Goal: Task Accomplishment & Management: Use online tool/utility

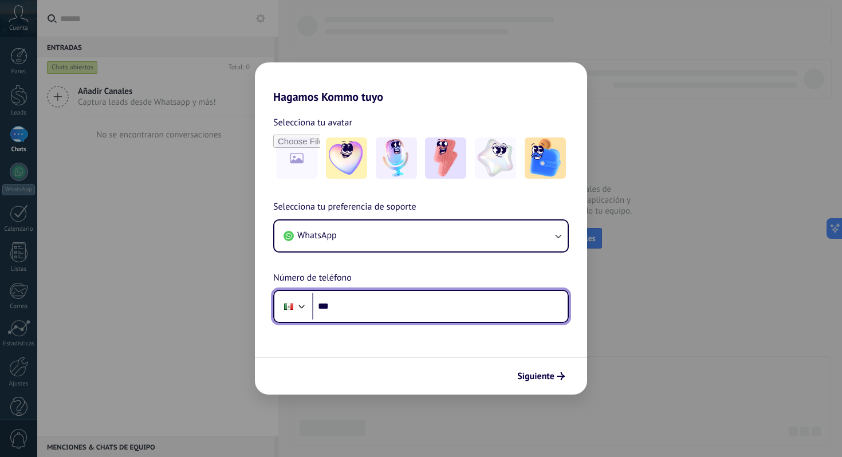
click at [370, 300] on input "***" at bounding box center [440, 306] width 256 height 26
type input "**********"
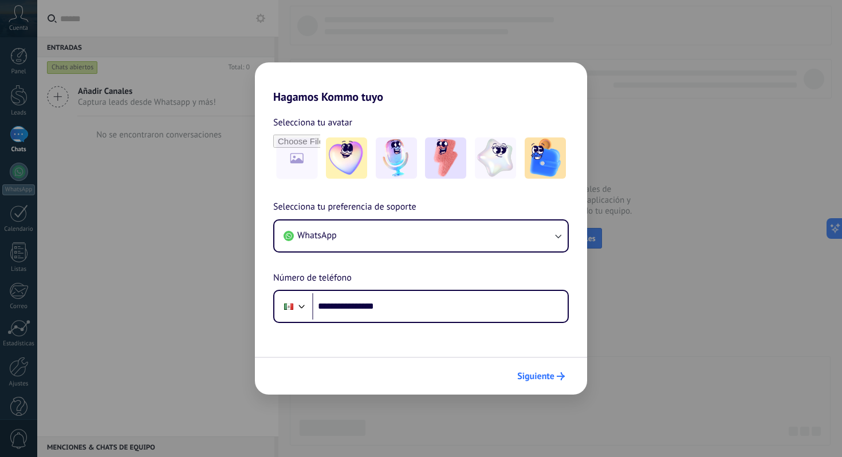
click at [555, 376] on span "Siguiente" at bounding box center [541, 376] width 48 height 8
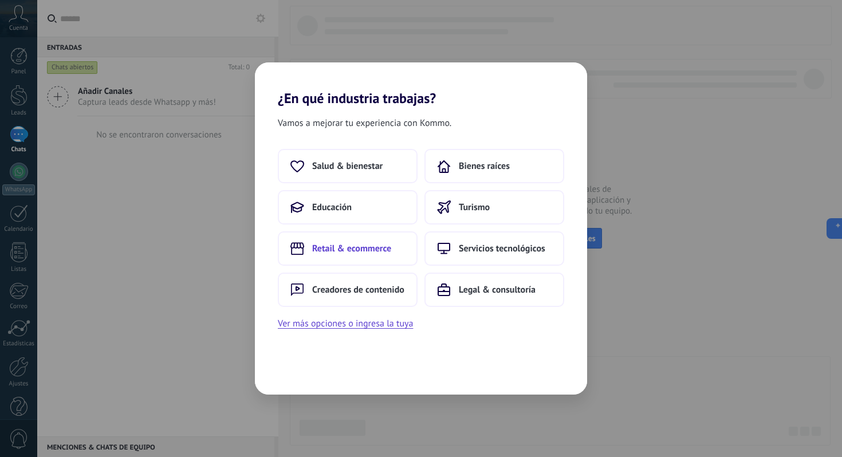
click at [339, 250] on span "Retail & ecommerce" at bounding box center [351, 248] width 79 height 11
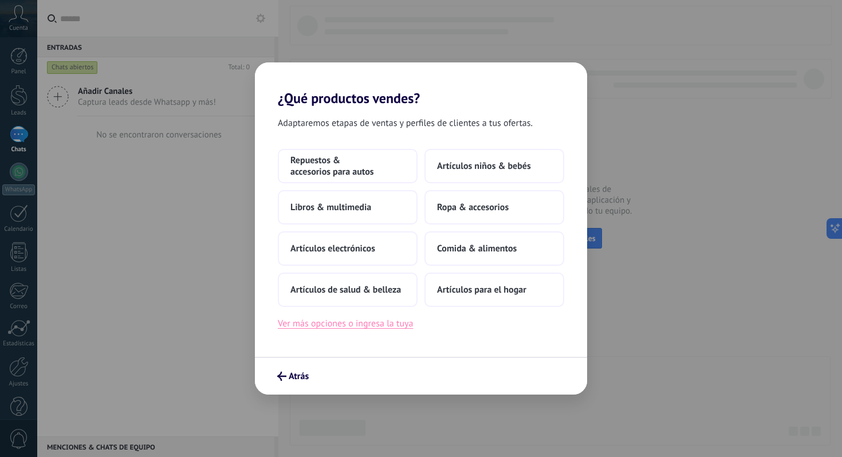
click at [372, 329] on button "Ver más opciones o ingresa la tuya" at bounding box center [345, 323] width 135 height 15
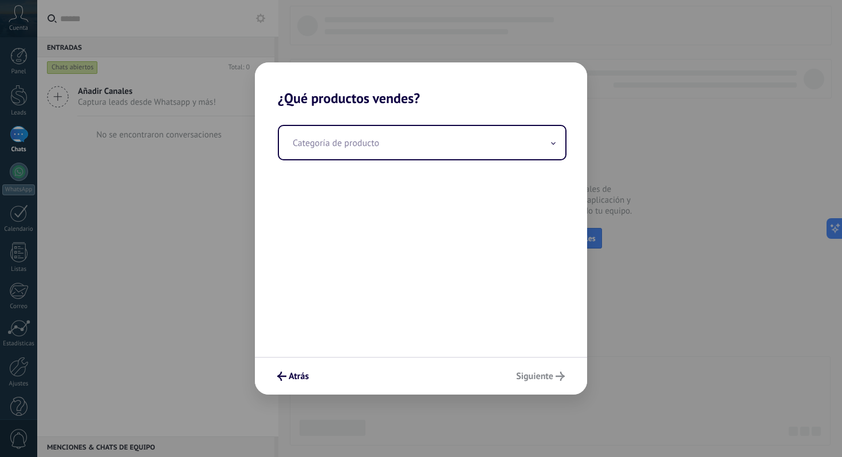
click at [367, 162] on div "Categoría de producto" at bounding box center [421, 232] width 332 height 250
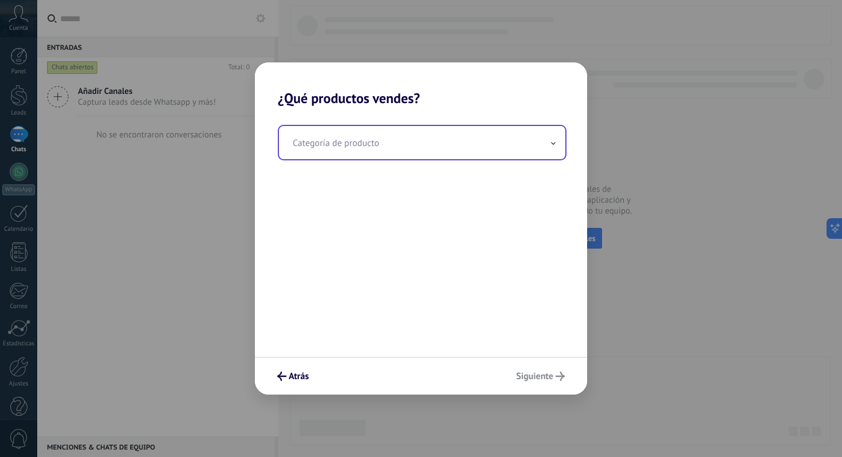
click at [366, 151] on input "text" at bounding box center [422, 142] width 286 height 33
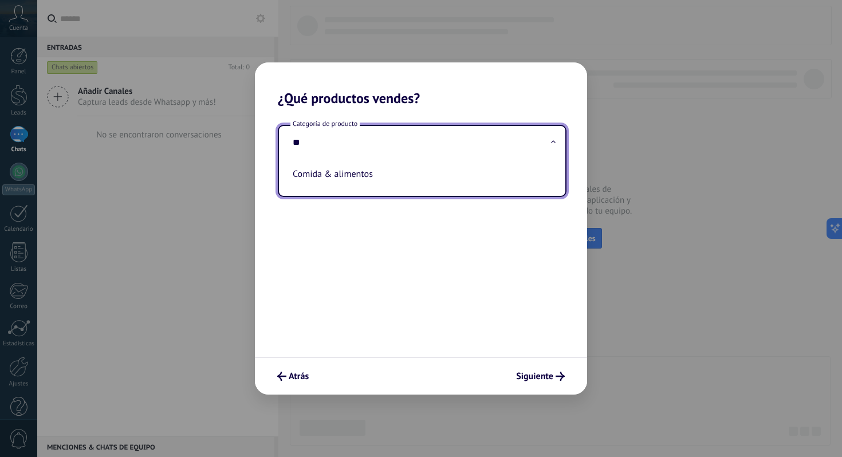
type input "*"
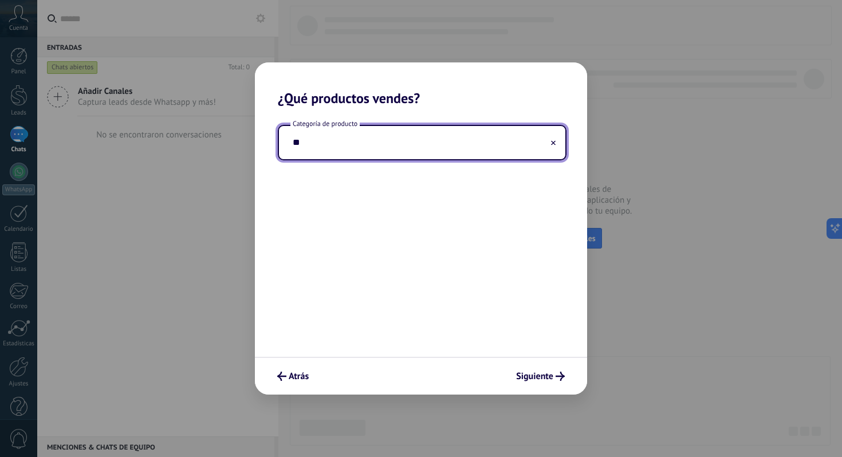
type input "*"
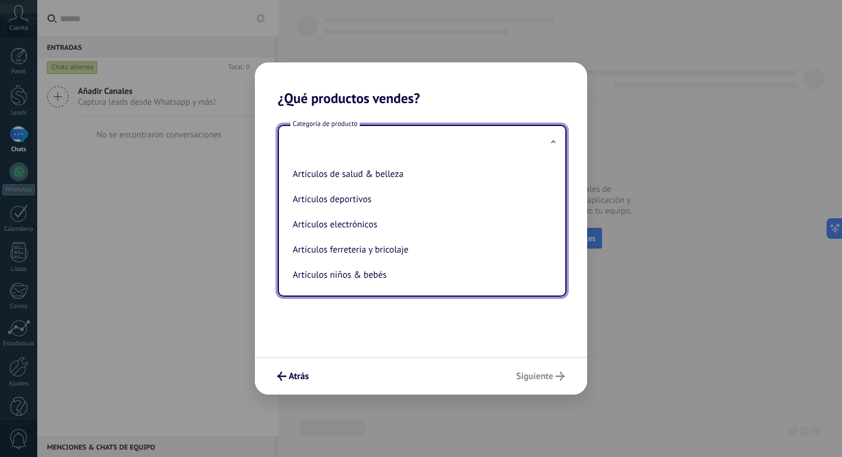
click at [464, 343] on div "Categoría de producto Artículos de salud & belleza Artículos deportivos Artícul…" at bounding box center [421, 232] width 332 height 250
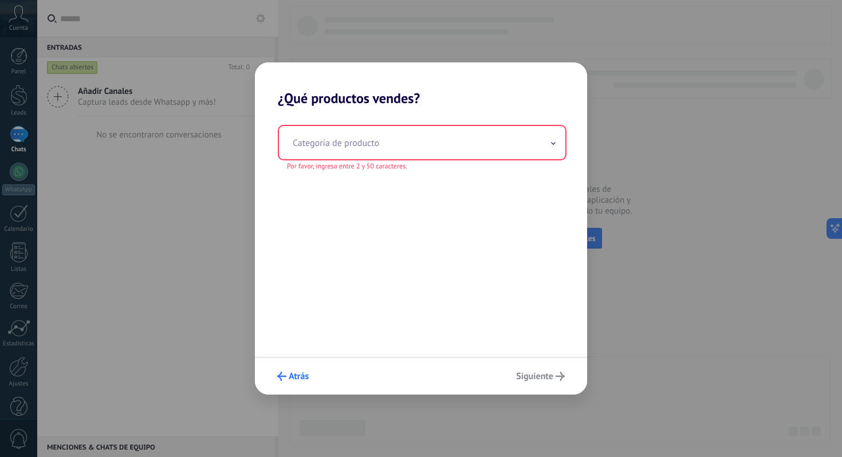
click at [312, 373] on button "Atrás" at bounding box center [293, 376] width 42 height 19
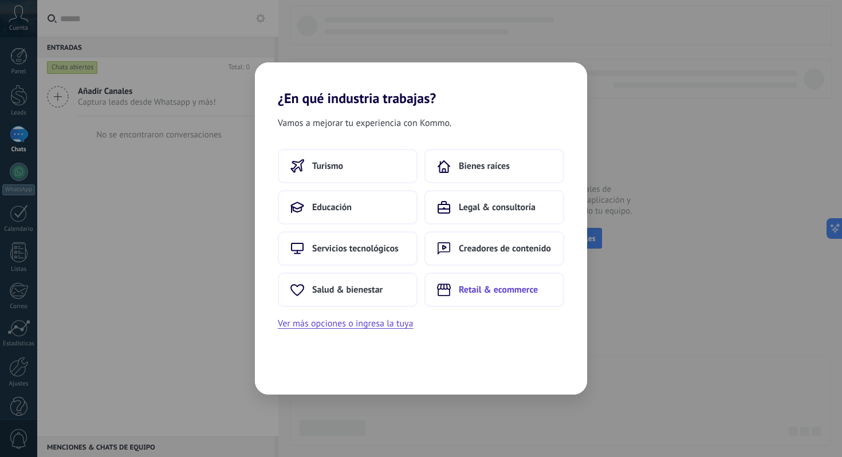
click at [487, 297] on button "Retail & ecommerce" at bounding box center [495, 290] width 140 height 34
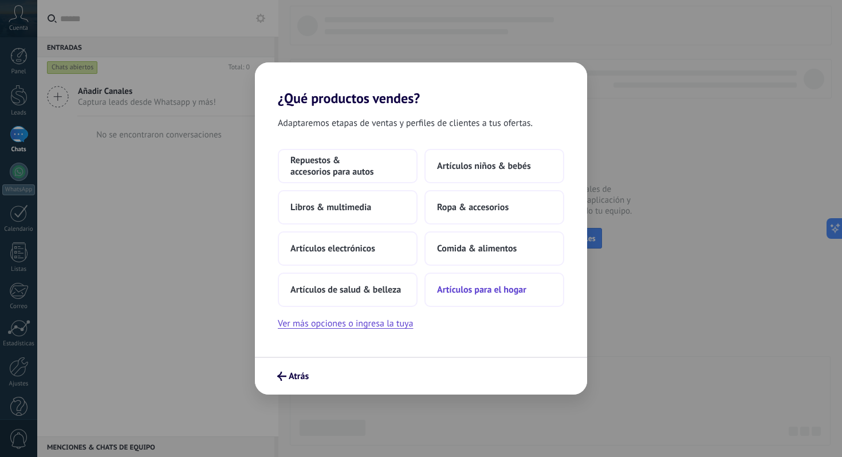
click at [456, 291] on span "Artículos para el hogar" at bounding box center [481, 289] width 89 height 11
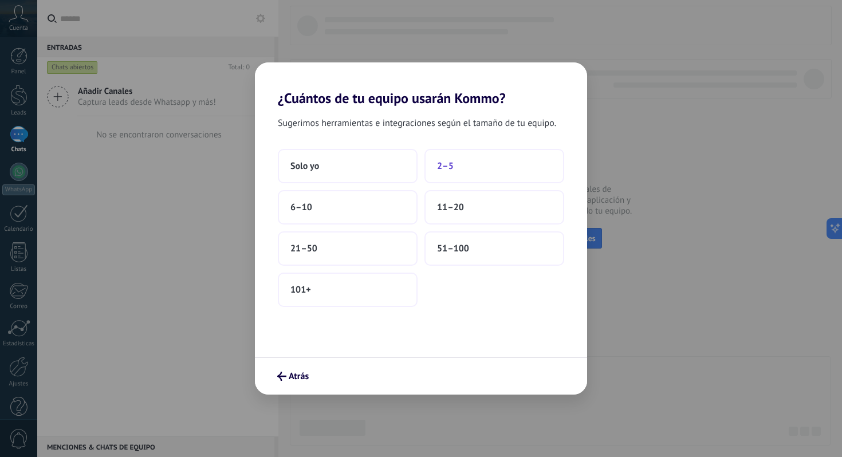
click at [455, 170] on button "2–5" at bounding box center [495, 166] width 140 height 34
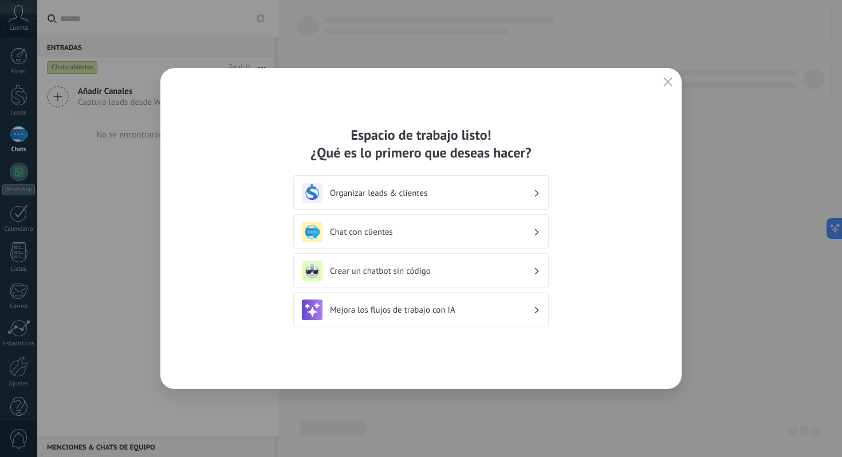
click at [431, 193] on h3 "Organizar leads & clientes" at bounding box center [431, 193] width 203 height 11
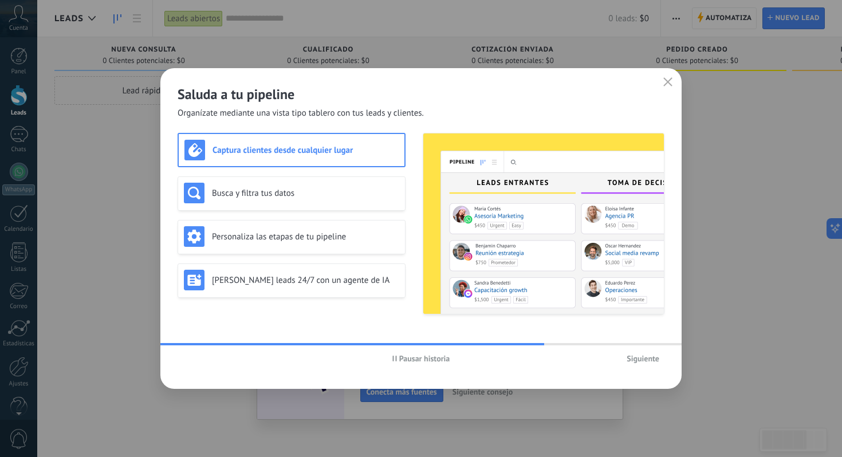
click at [625, 356] on button "Siguiente" at bounding box center [643, 358] width 43 height 17
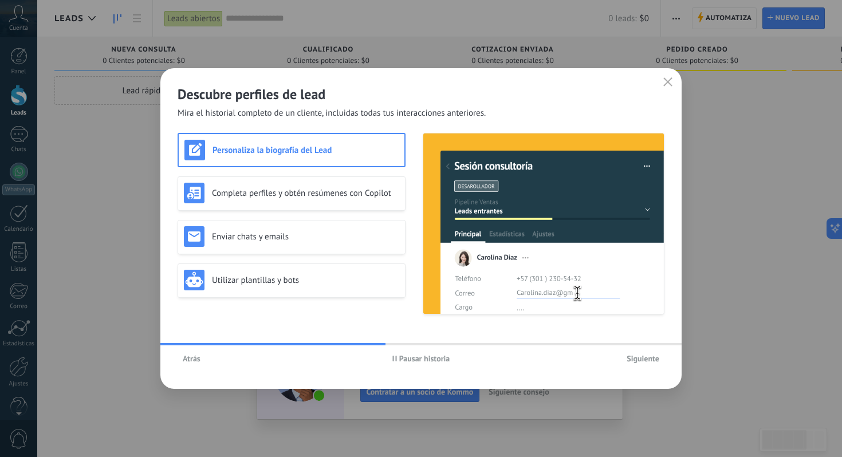
click at [625, 356] on button "Siguiente" at bounding box center [643, 358] width 43 height 17
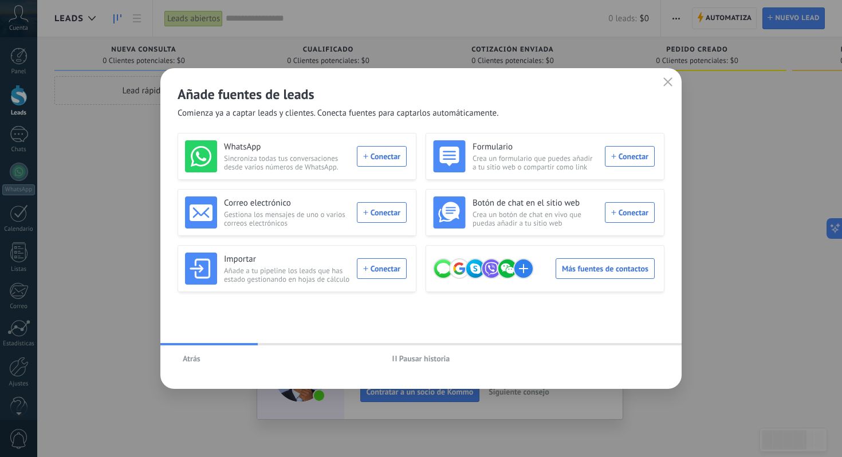
click at [197, 355] on span "Atrás" at bounding box center [192, 359] width 18 height 8
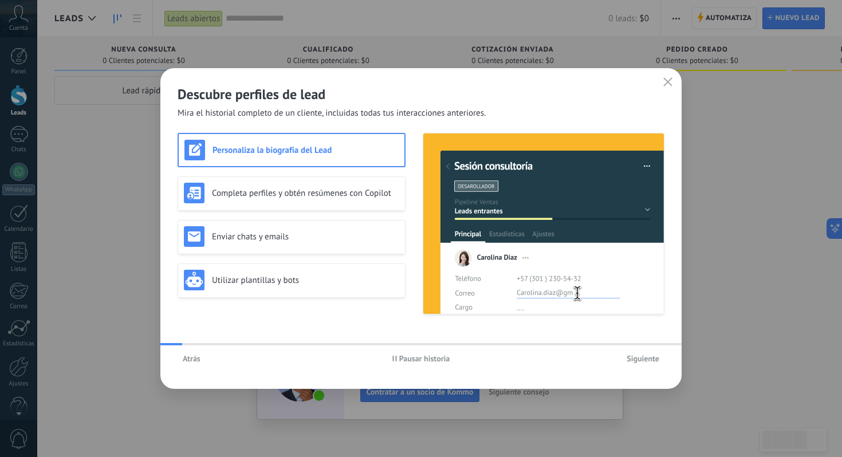
click at [197, 364] on button "Atrás" at bounding box center [192, 358] width 28 height 17
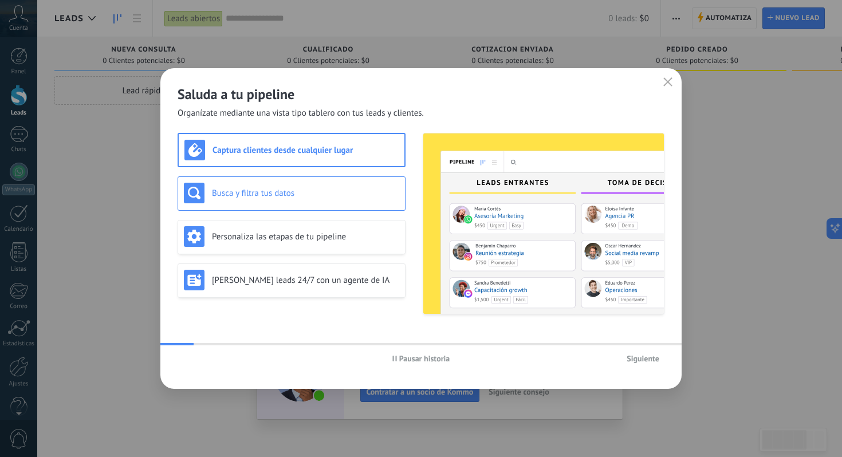
click at [265, 201] on div "Busca y filtra tus datos" at bounding box center [291, 193] width 215 height 21
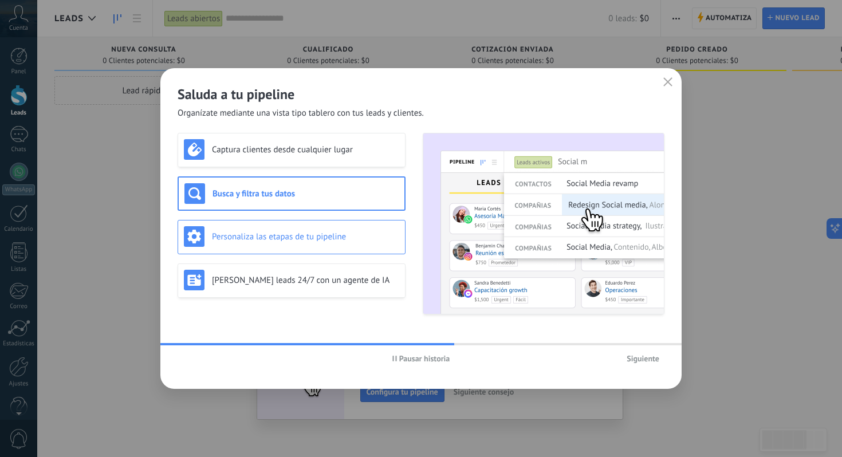
click at [258, 230] on div "Personaliza las etapas de tu pipeline" at bounding box center [291, 236] width 215 height 21
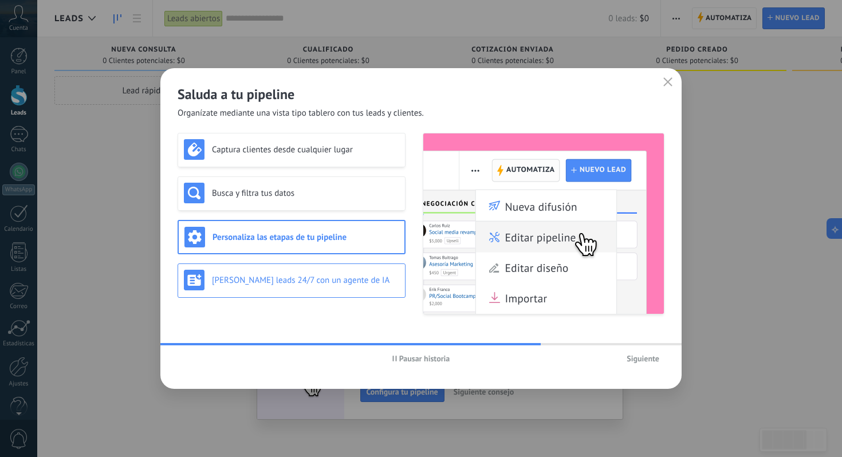
click at [250, 283] on h3 "[PERSON_NAME] leads 24/7 con un agente de IA" at bounding box center [305, 280] width 187 height 11
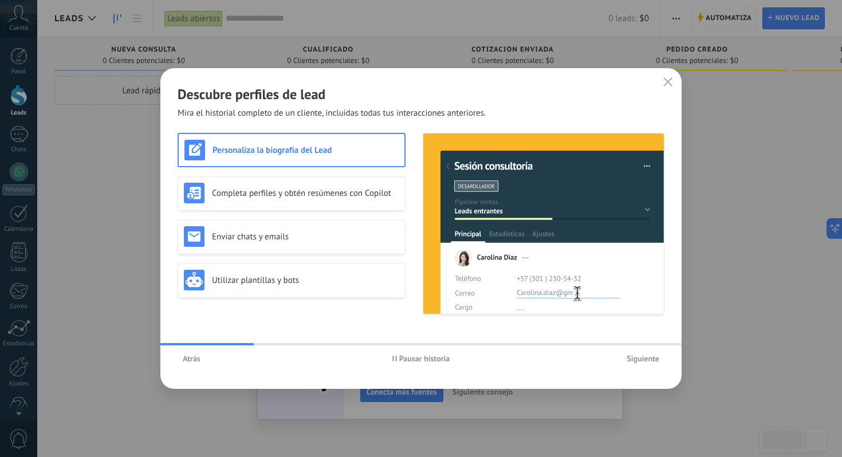
click at [394, 363] on button "Pausar historia" at bounding box center [421, 358] width 68 height 17
click at [201, 360] on button "Atrás" at bounding box center [192, 358] width 28 height 17
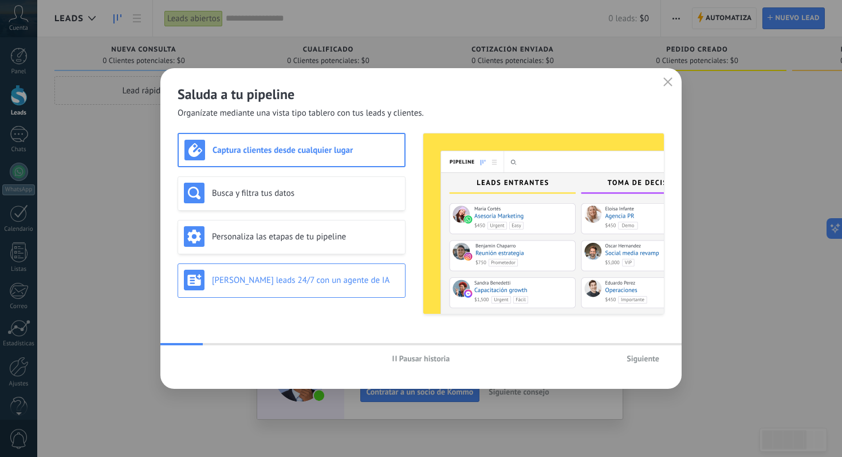
click at [358, 293] on div "[PERSON_NAME] leads 24/7 con un agente de IA" at bounding box center [292, 281] width 228 height 34
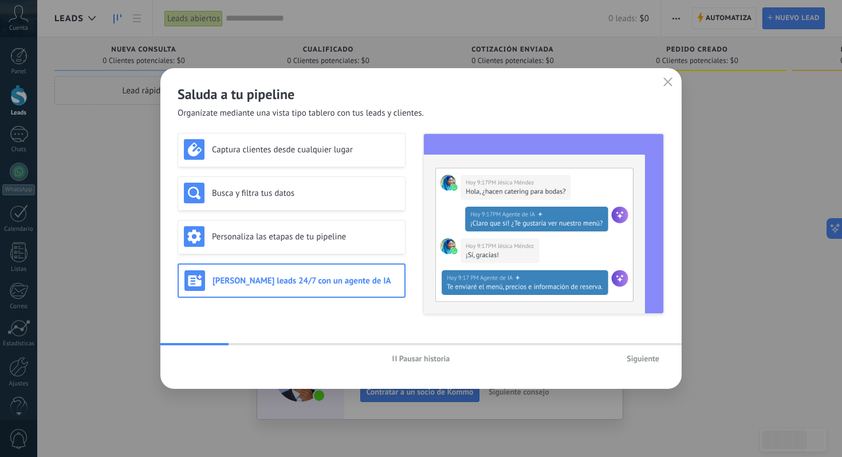
click at [401, 363] on span "Pausar historia" at bounding box center [424, 359] width 51 height 8
click at [633, 367] on button "Siguiente" at bounding box center [643, 358] width 43 height 17
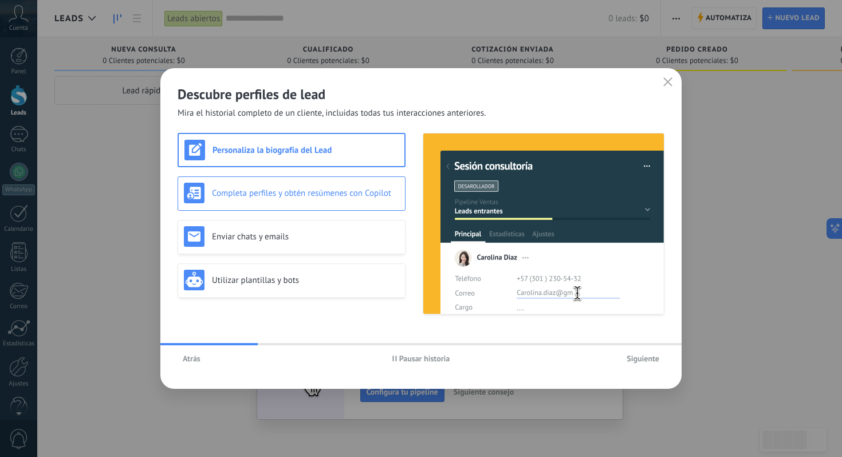
click at [359, 191] on h3 "Completa perfiles y obtén resúmenes con Copilot" at bounding box center [305, 193] width 187 height 11
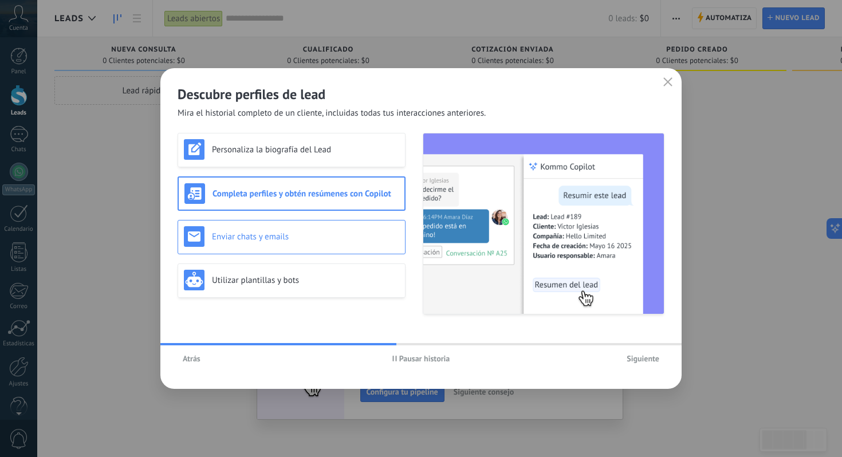
click at [328, 238] on h3 "Enviar chats y emails" at bounding box center [305, 236] width 187 height 11
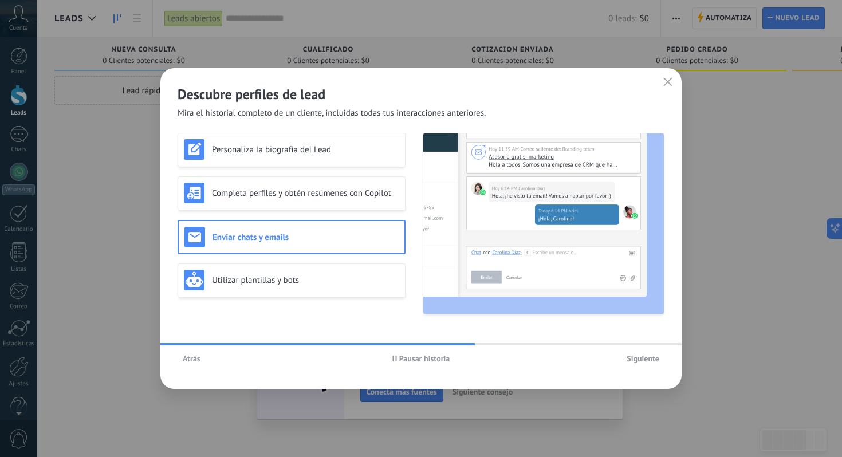
click at [394, 358] on icon "button" at bounding box center [395, 359] width 5 height 6
click at [328, 288] on div "Utilizar plantillas y bots" at bounding box center [291, 280] width 215 height 21
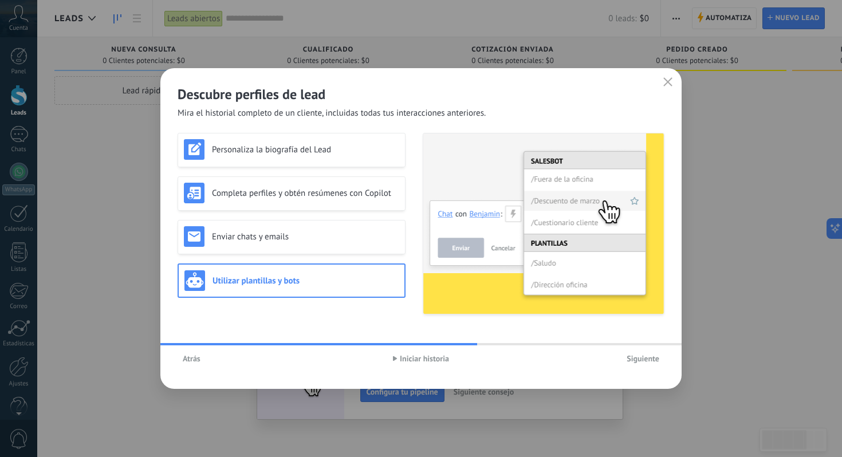
click at [637, 357] on span "Siguiente" at bounding box center [643, 359] width 33 height 8
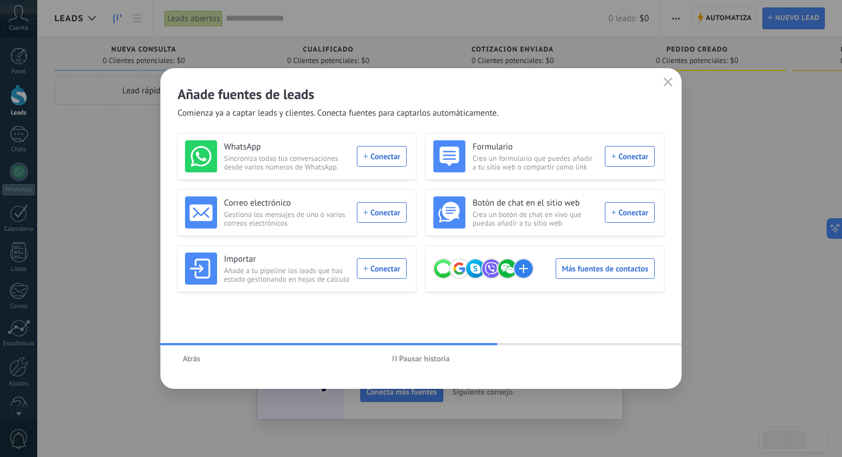
click at [395, 358] on icon "button" at bounding box center [395, 359] width 5 height 6
click at [665, 83] on icon "button" at bounding box center [668, 81] width 9 height 9
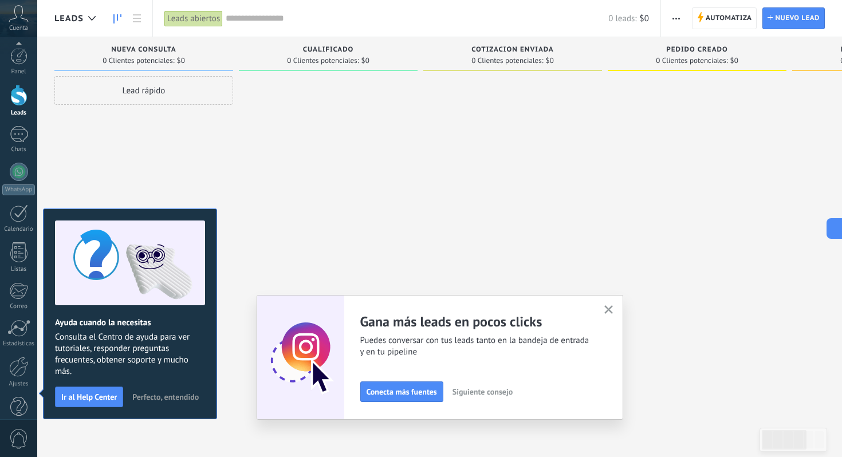
scroll to position [19, 0]
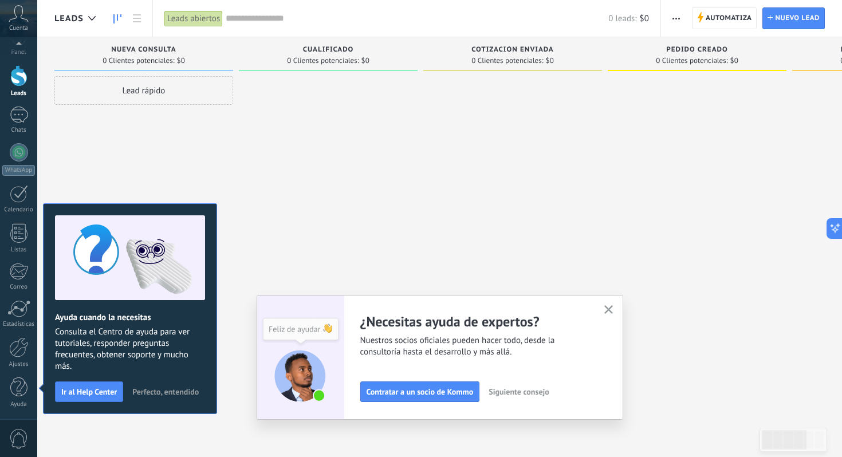
click at [155, 391] on span "Perfecto, entendido" at bounding box center [165, 392] width 66 height 8
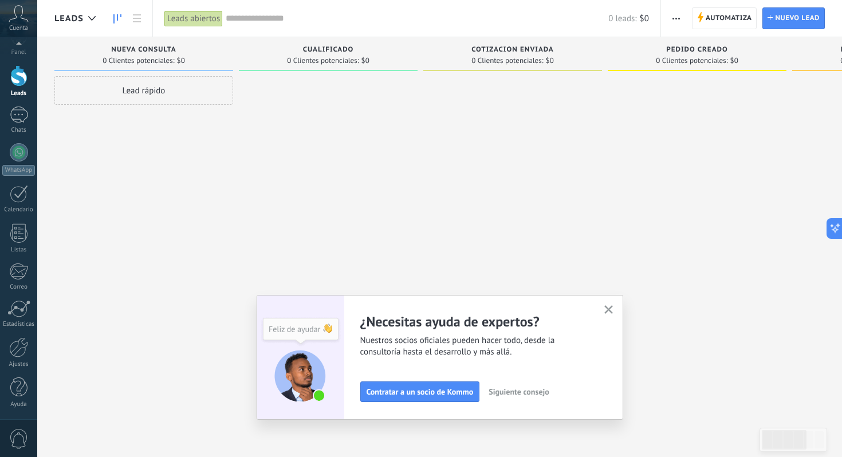
click at [528, 393] on span "Siguiente consejo" at bounding box center [519, 392] width 60 height 8
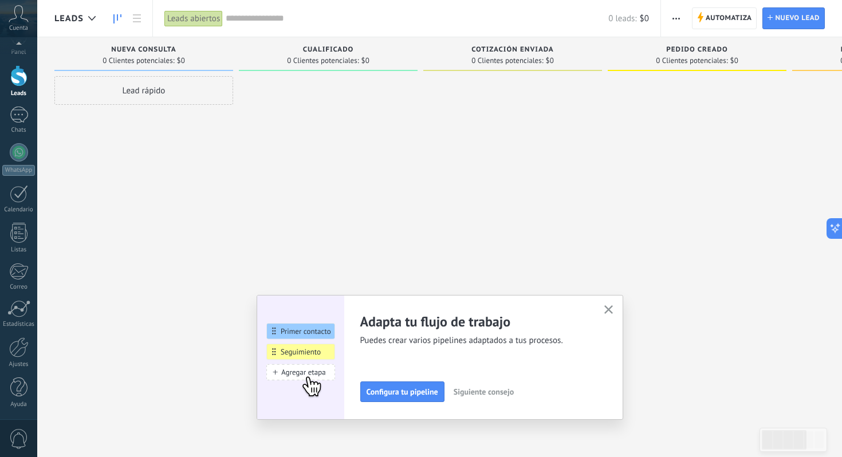
click at [482, 393] on span "Siguiente consejo" at bounding box center [484, 392] width 60 height 8
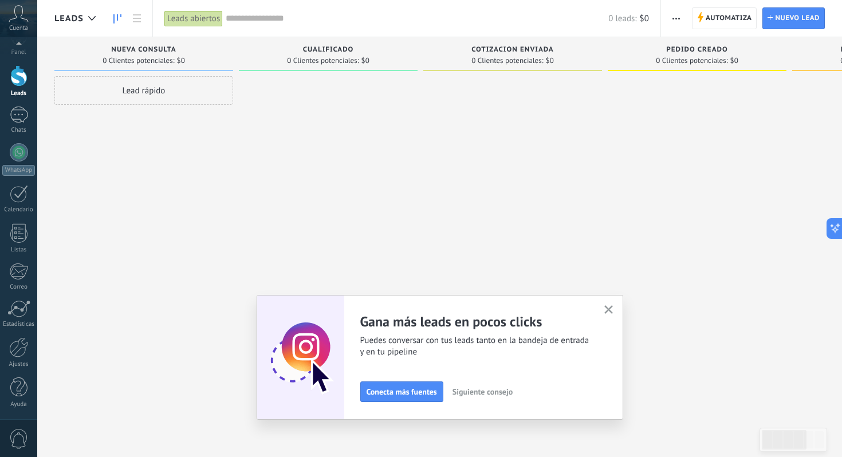
click at [486, 395] on span "Siguiente consejo" at bounding box center [483, 392] width 60 height 8
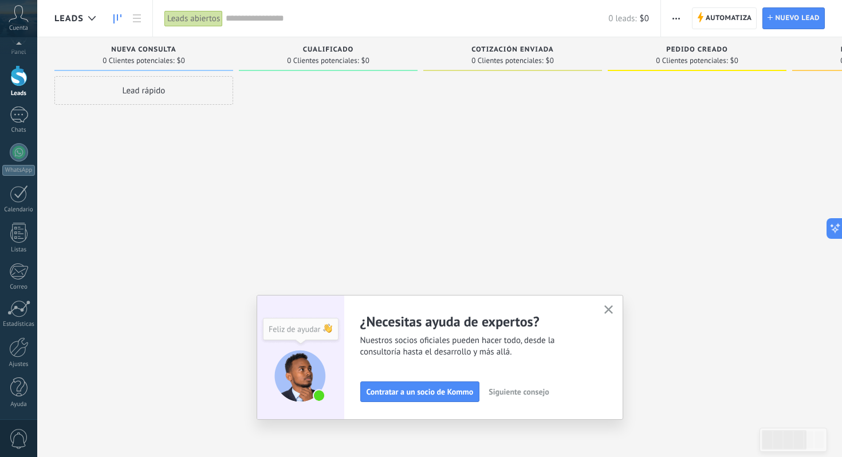
click at [489, 391] on span "Siguiente consejo" at bounding box center [519, 392] width 60 height 8
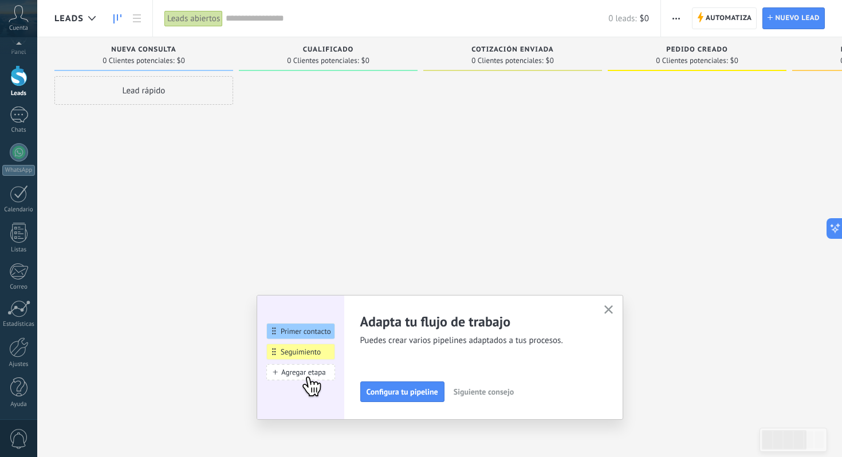
click at [489, 391] on span "Siguiente consejo" at bounding box center [484, 392] width 60 height 8
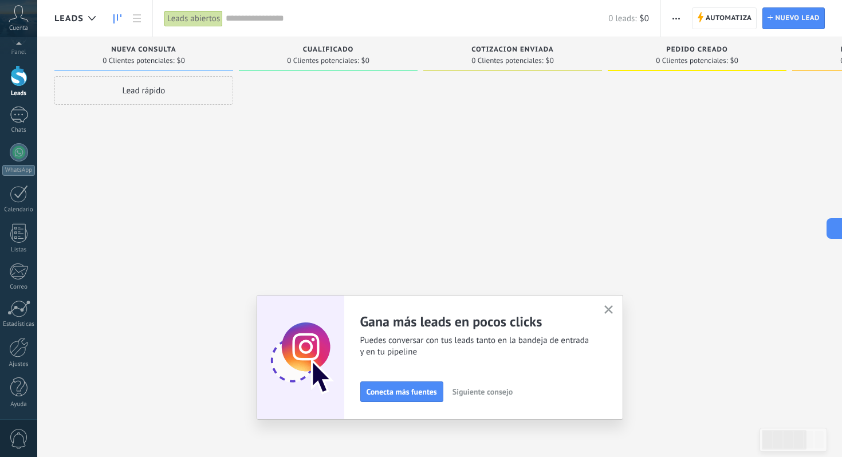
click at [607, 308] on use "button" at bounding box center [609, 309] width 9 height 9
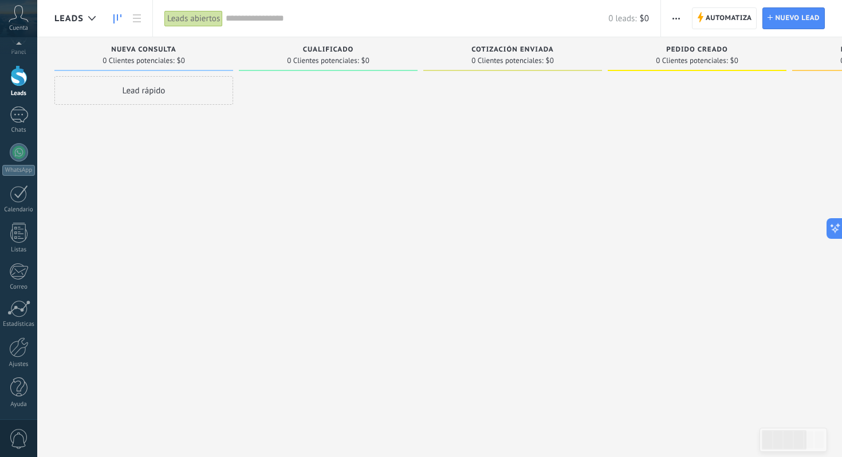
click at [682, 19] on button "button" at bounding box center [676, 18] width 17 height 22
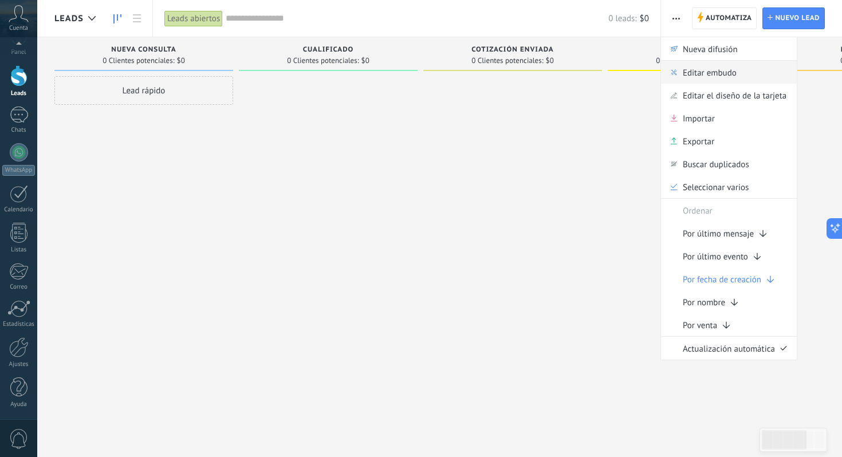
click at [686, 77] on span "Editar embudo" at bounding box center [710, 72] width 54 height 23
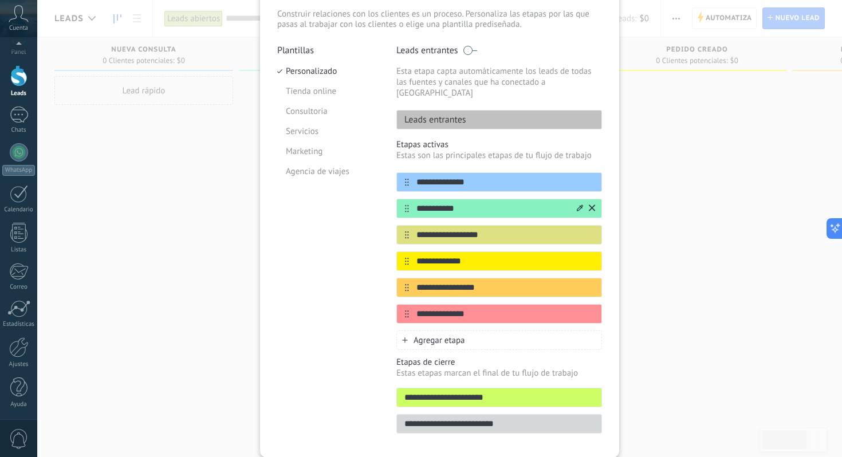
scroll to position [0, 0]
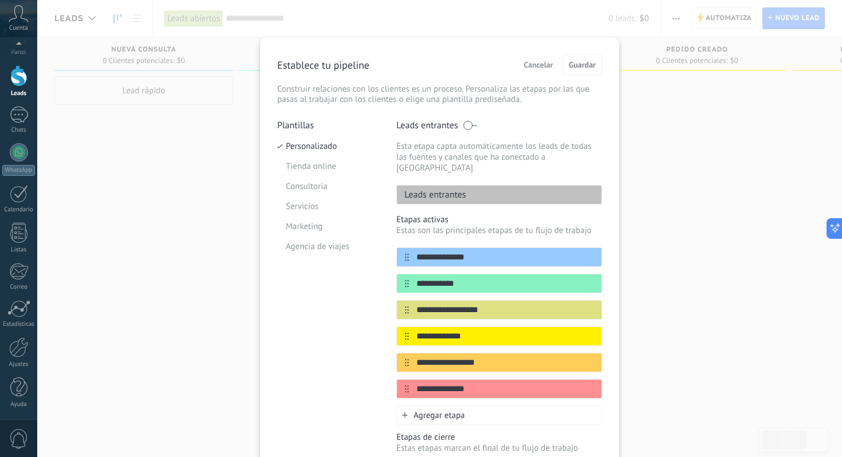
click at [533, 62] on span "Cancelar" at bounding box center [538, 65] width 29 height 8
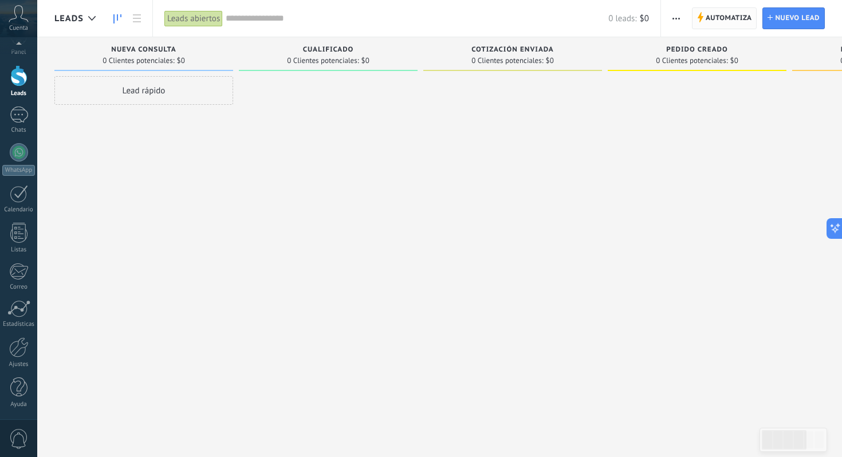
click at [716, 19] on span "Automatiza" at bounding box center [729, 18] width 46 height 21
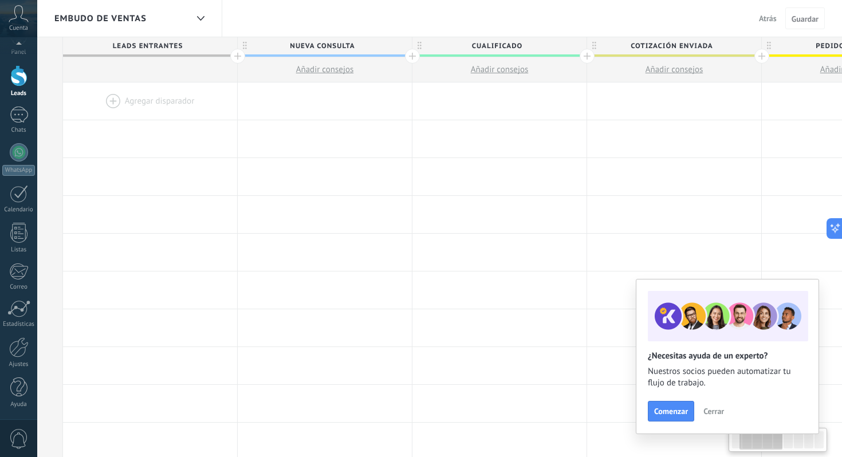
scroll to position [0, 160]
click at [412, 54] on span "Cualificado" at bounding box center [496, 46] width 168 height 18
click at [411, 54] on div at bounding box center [412, 56] width 15 height 15
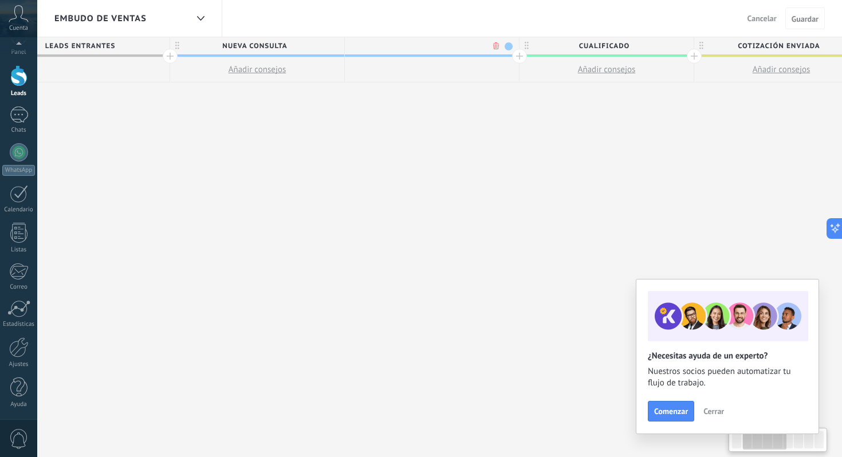
scroll to position [0, 245]
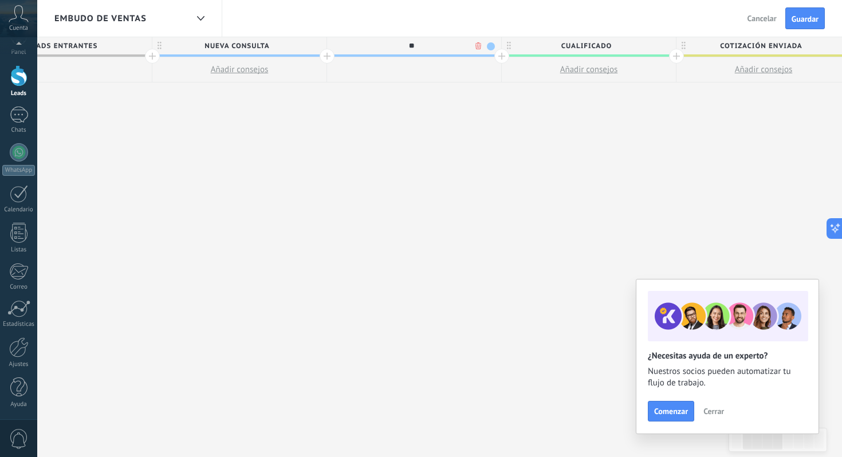
type input "*"
type input "**********"
click at [798, 21] on span "Guardar" at bounding box center [805, 19] width 27 height 8
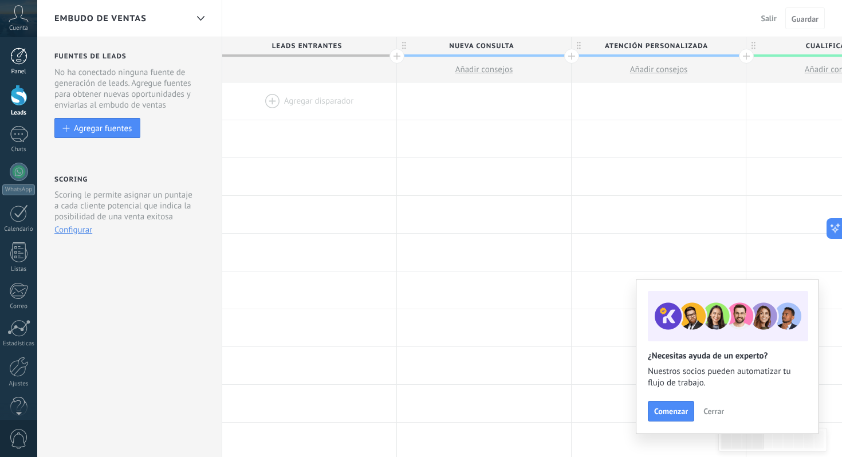
click at [23, 61] on div at bounding box center [18, 56] width 17 height 17
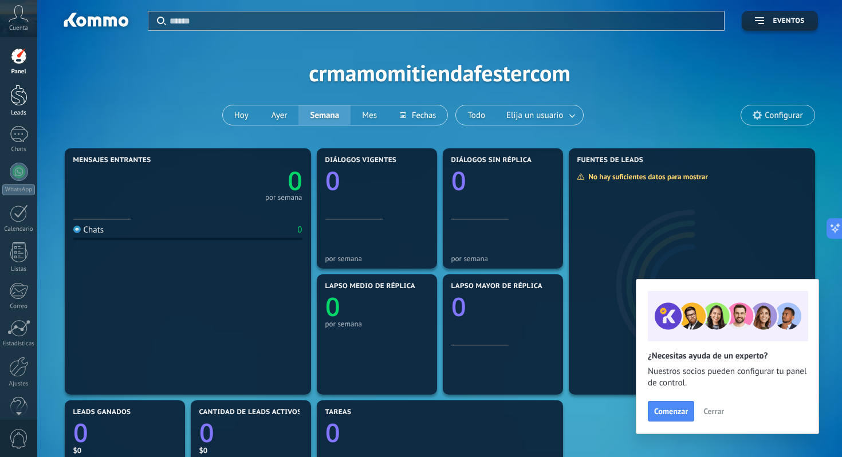
click at [26, 96] on div at bounding box center [18, 95] width 17 height 21
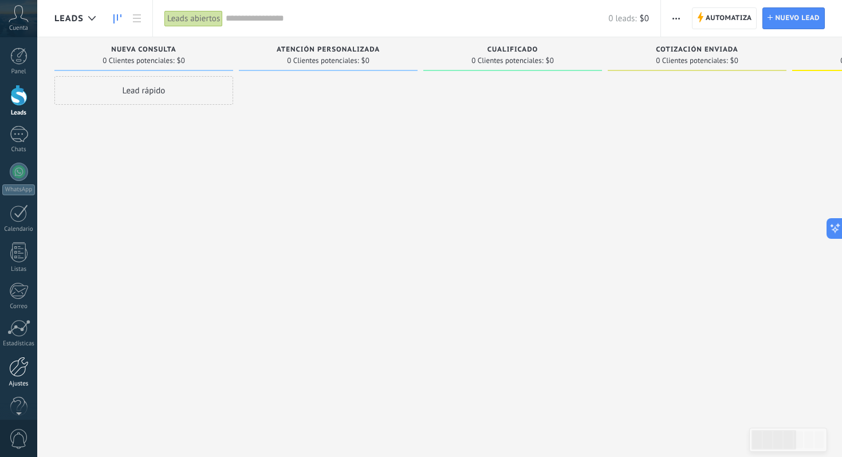
click at [16, 379] on link "Ajustes" at bounding box center [18, 372] width 37 height 31
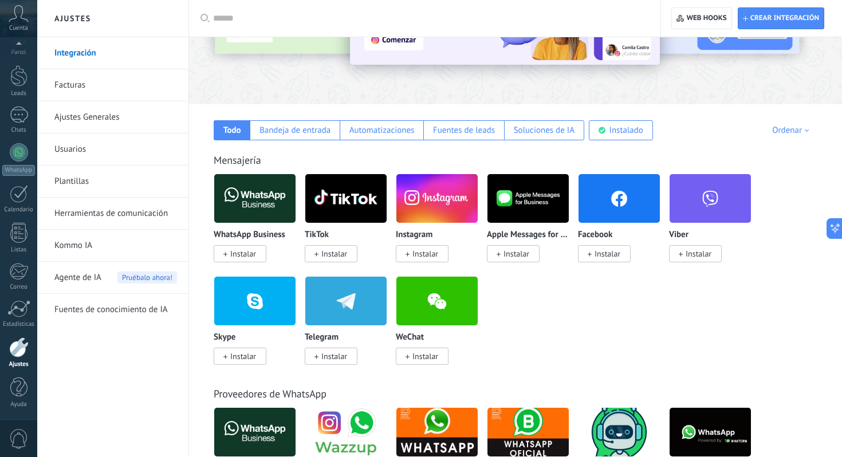
scroll to position [124, 0]
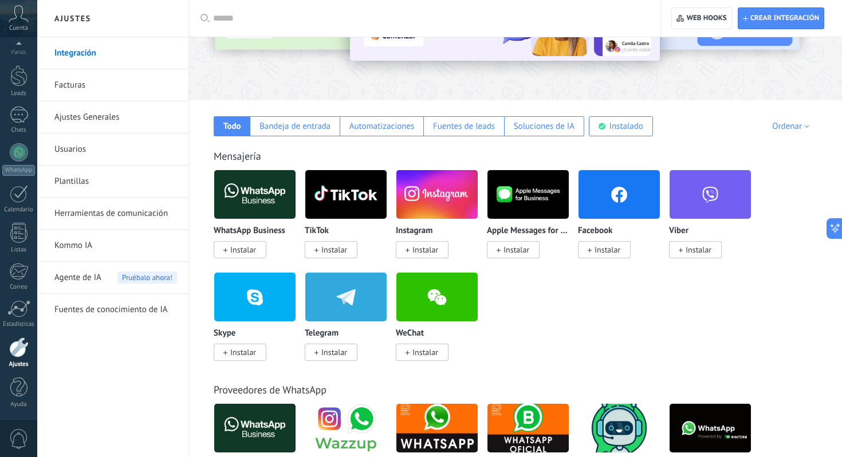
click at [335, 348] on span "Instalar" at bounding box center [334, 352] width 26 height 10
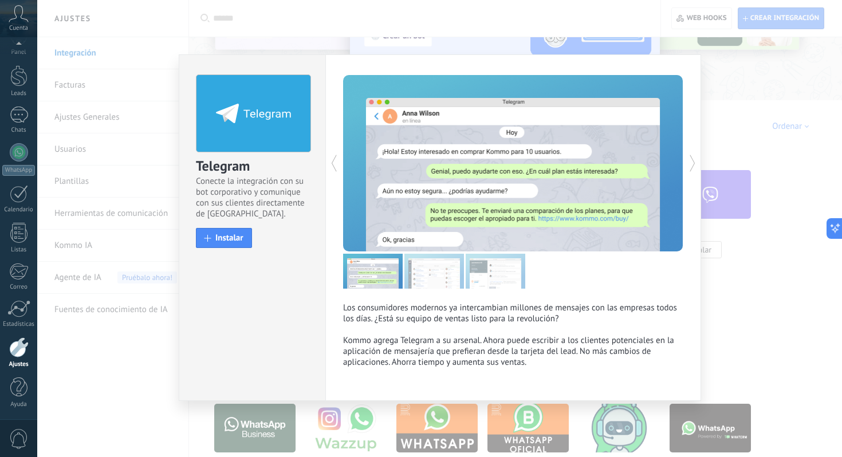
click at [740, 81] on div "Telegram Conecte la integración con su bot corporativo y comunique con sus clie…" at bounding box center [439, 228] width 805 height 457
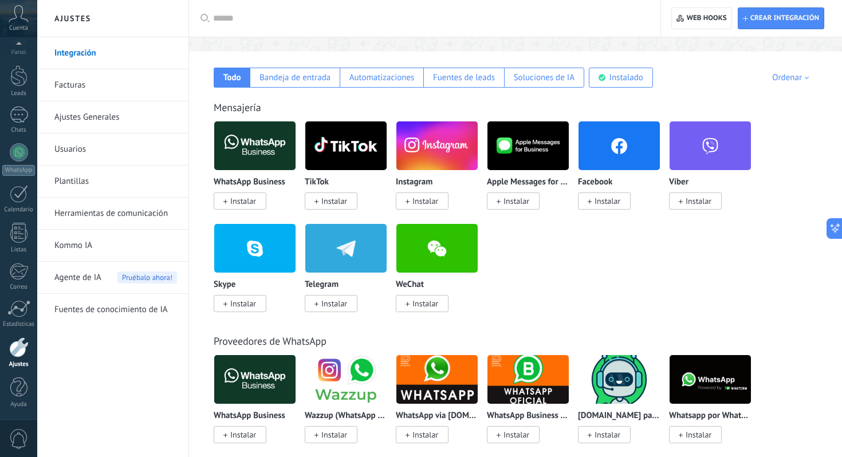
scroll to position [168, 0]
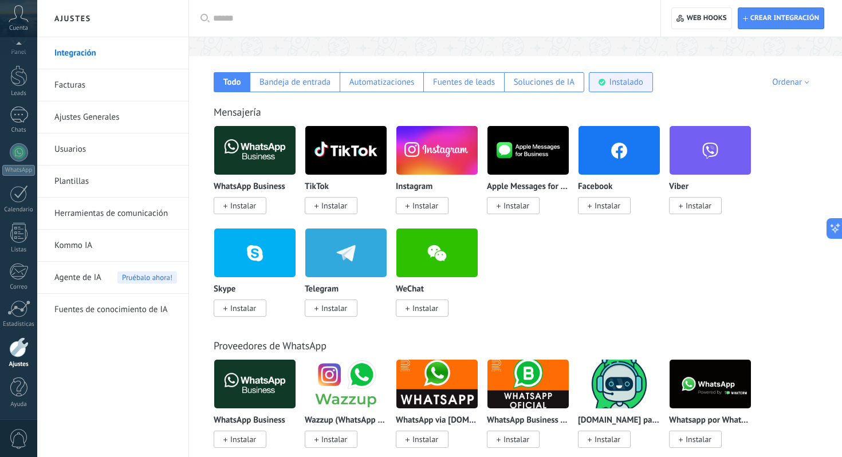
click at [609, 90] on div "Instalado" at bounding box center [621, 82] width 64 height 20
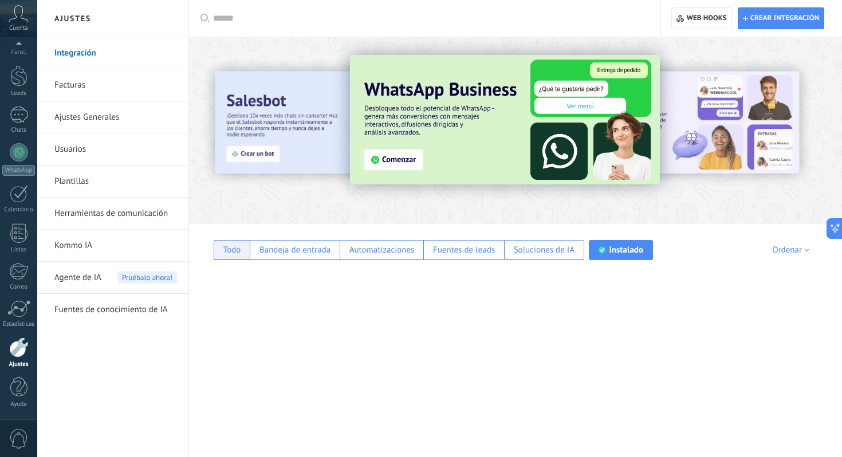
click at [234, 253] on div "Todo" at bounding box center [232, 250] width 18 height 11
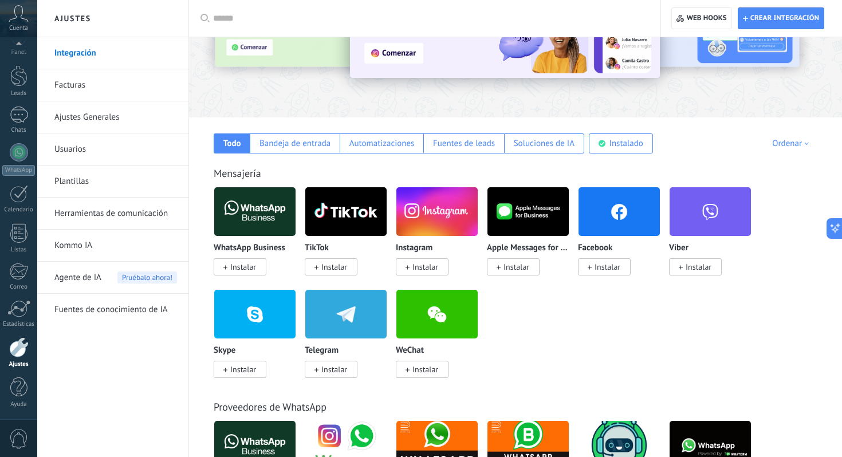
scroll to position [108, 0]
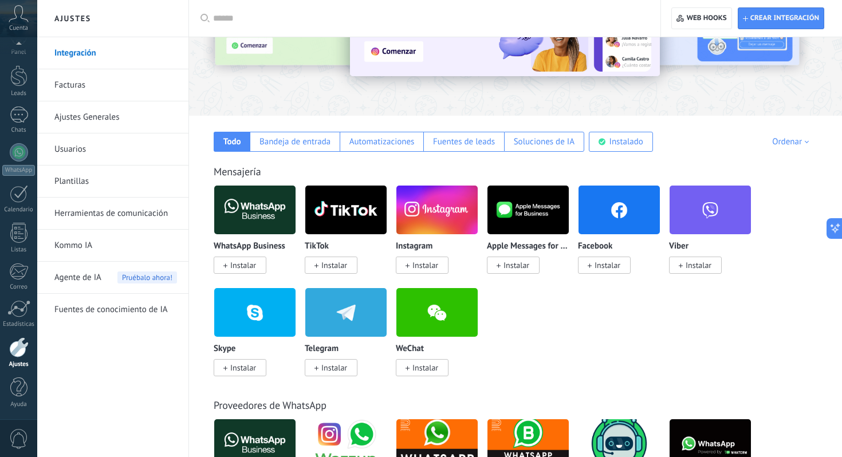
click at [344, 368] on span "Instalar" at bounding box center [334, 368] width 26 height 10
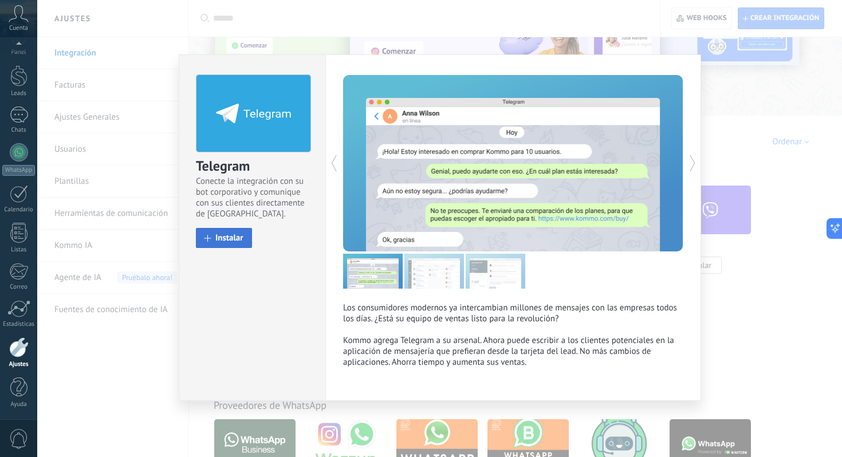
click at [209, 239] on span at bounding box center [208, 238] width 7 height 7
